Goal: Task Accomplishment & Management: Use online tool/utility

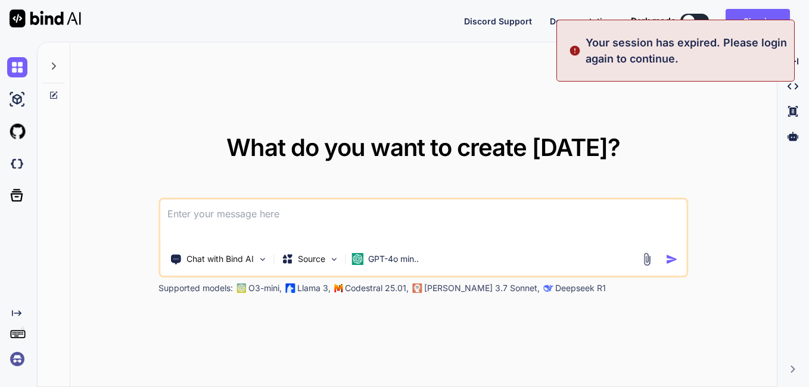
click at [326, 102] on div "What do you want to create today? Chat with Bind AI Source GPT-4o min.. Support…" at bounding box center [423, 214] width 706 height 345
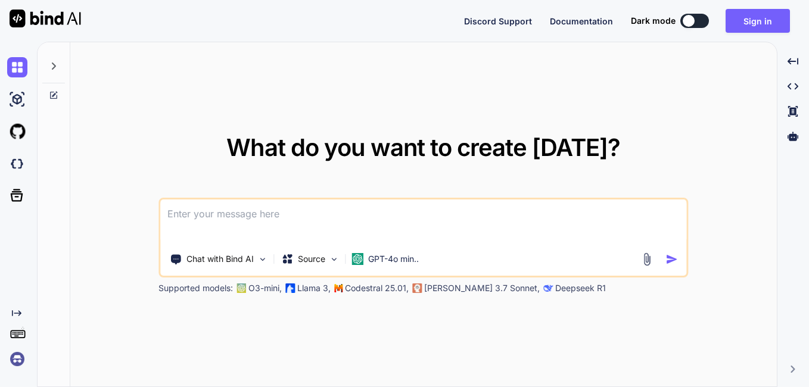
click at [55, 67] on icon at bounding box center [54, 66] width 4 height 7
type textarea "x"
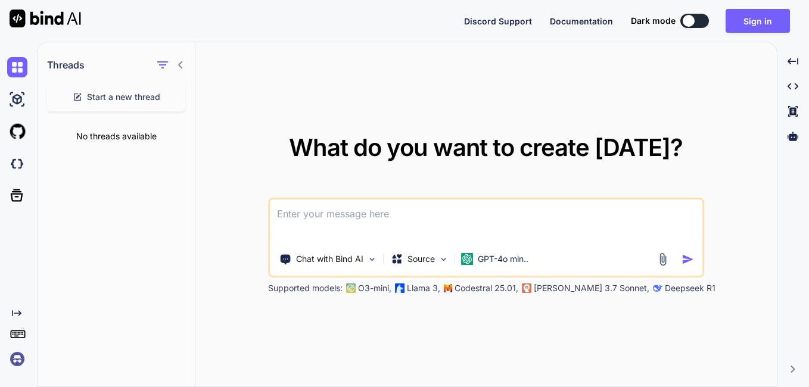
click at [298, 73] on div "What do you want to create today? Chat with Bind AI Source GPT-4o min.. Support…" at bounding box center [485, 214] width 581 height 345
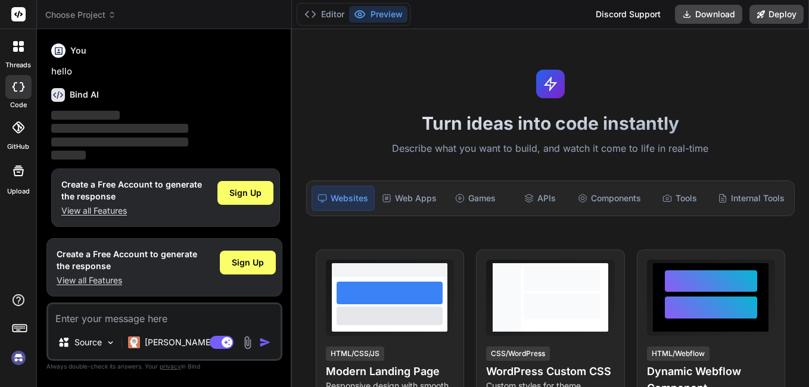
scroll to position [1, 0]
click at [245, 263] on span "Sign Up" at bounding box center [248, 263] width 32 height 12
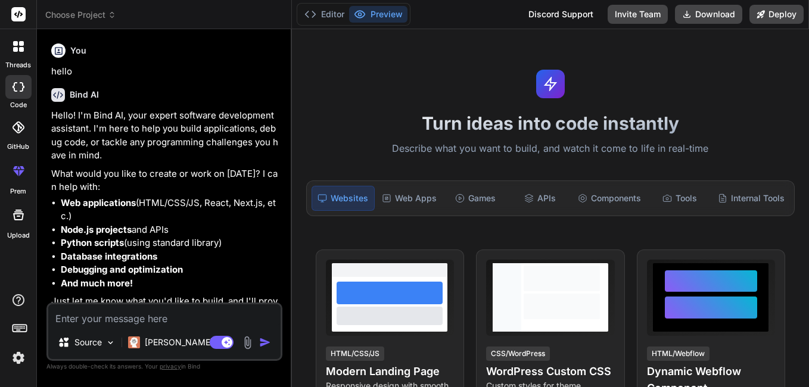
click at [70, 320] on textarea at bounding box center [164, 314] width 232 height 21
paste textarea "A modern, visually stunning landing page for Gorgorlogistics company built with…"
type textarea "x"
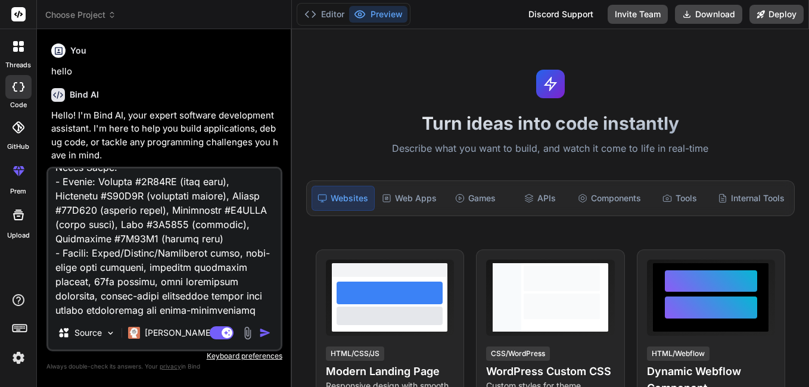
scroll to position [331, 0]
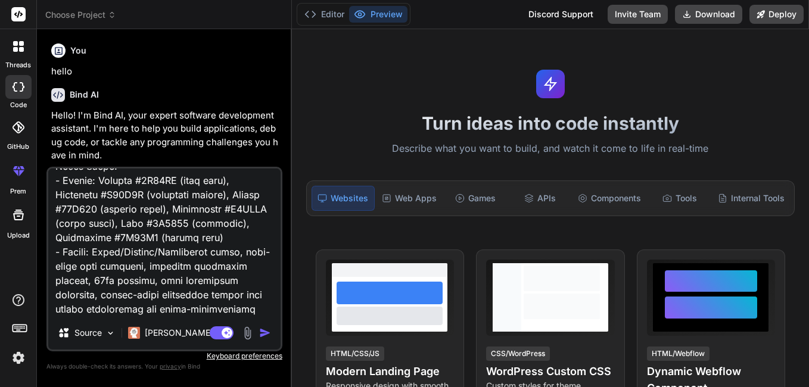
type textarea "A modern, visually stunning landing page for Gorgorlogistics company built with…"
click at [266, 332] on img "button" at bounding box center [265, 333] width 12 height 12
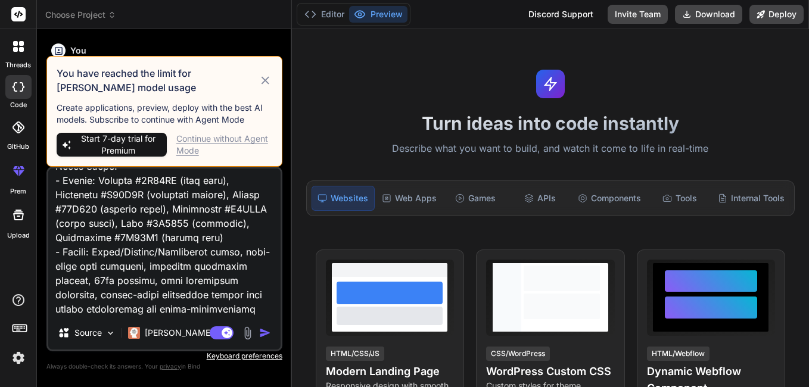
type textarea "x"
click at [200, 291] on textarea at bounding box center [164, 243] width 232 height 148
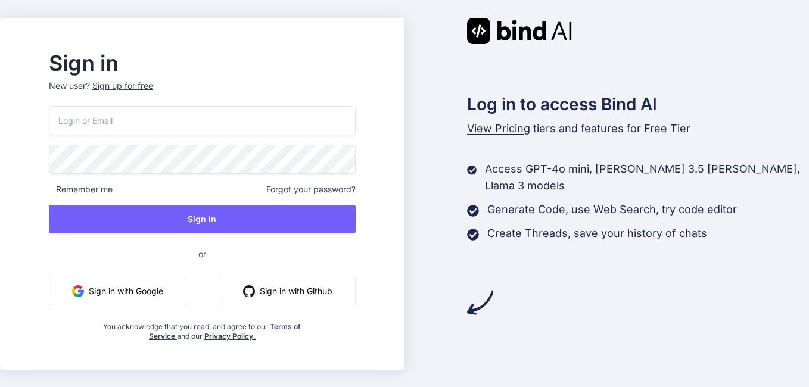
click at [165, 288] on button "Sign in with Google" at bounding box center [118, 291] width 138 height 29
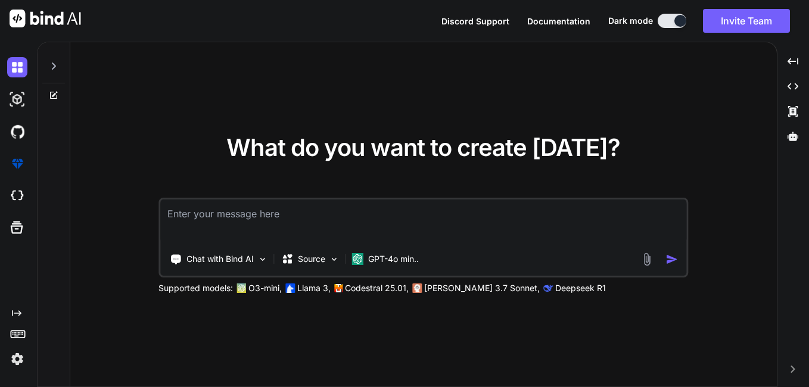
type textarea "x"
